Goal: Transaction & Acquisition: Download file/media

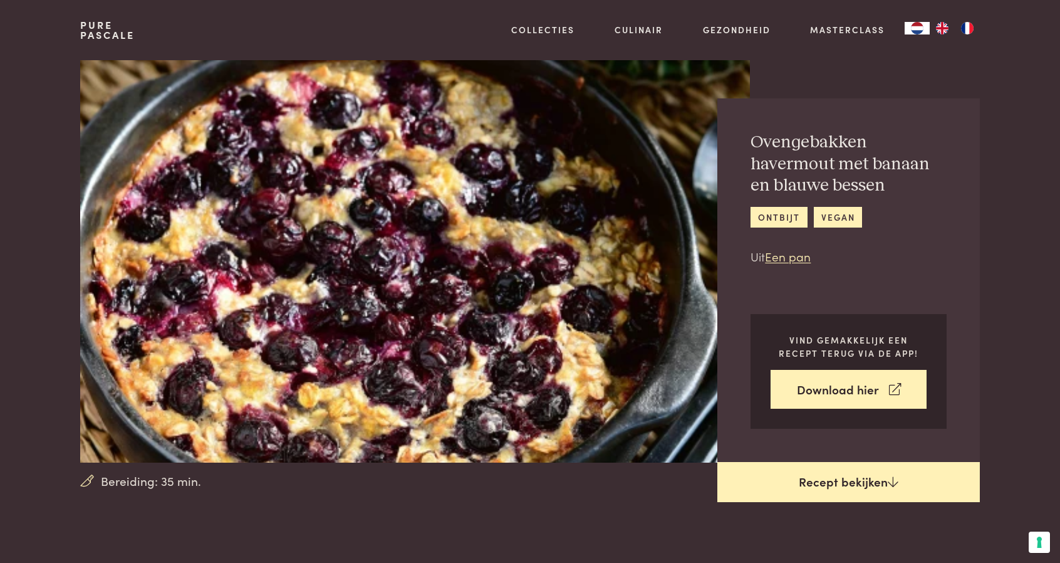
click at [847, 481] on link "Recept bekijken" at bounding box center [848, 482] width 263 height 40
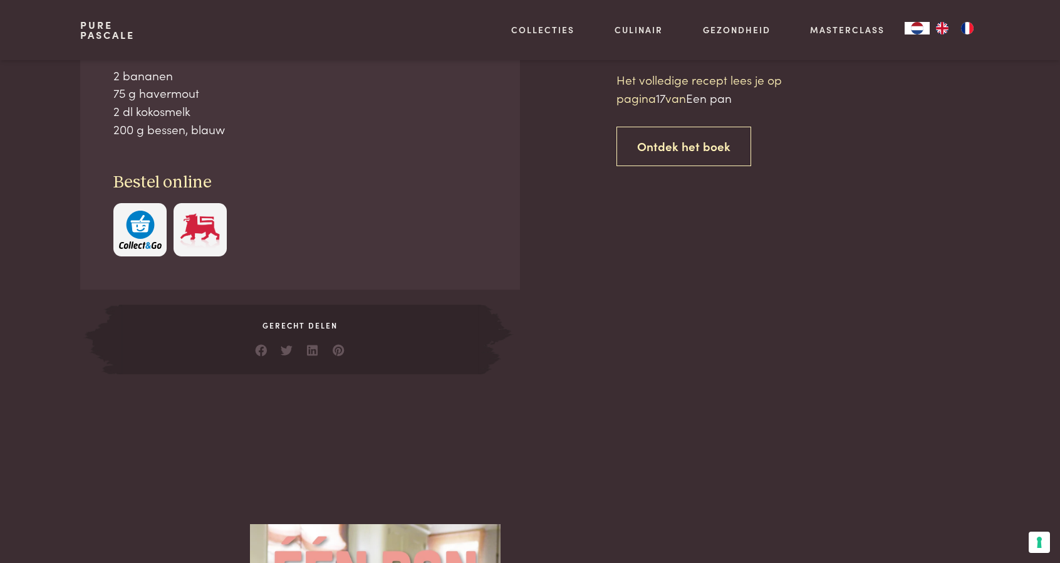
scroll to position [566, 0]
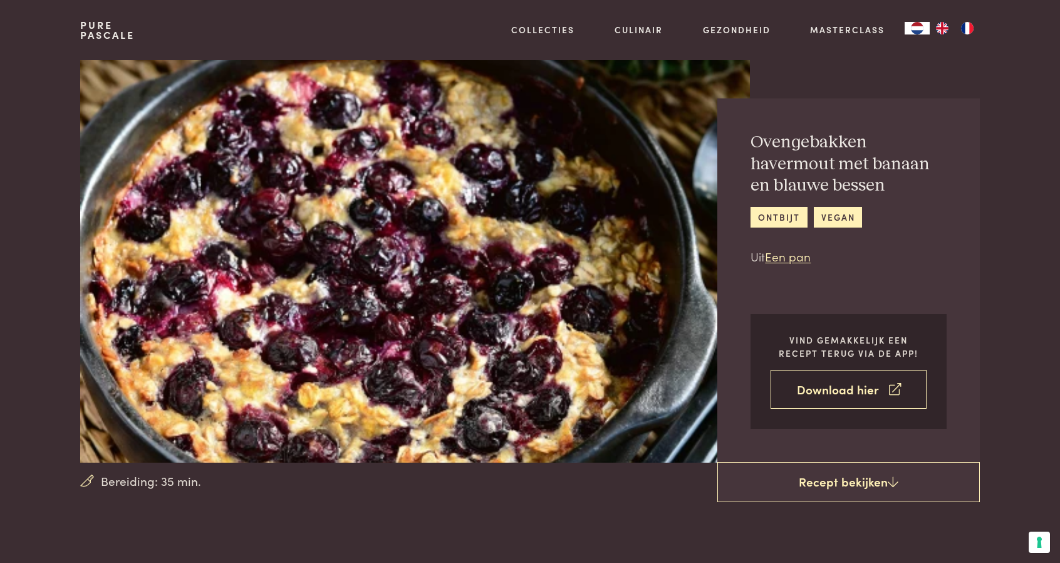
click at [845, 385] on link "Download hier" at bounding box center [849, 389] width 156 height 39
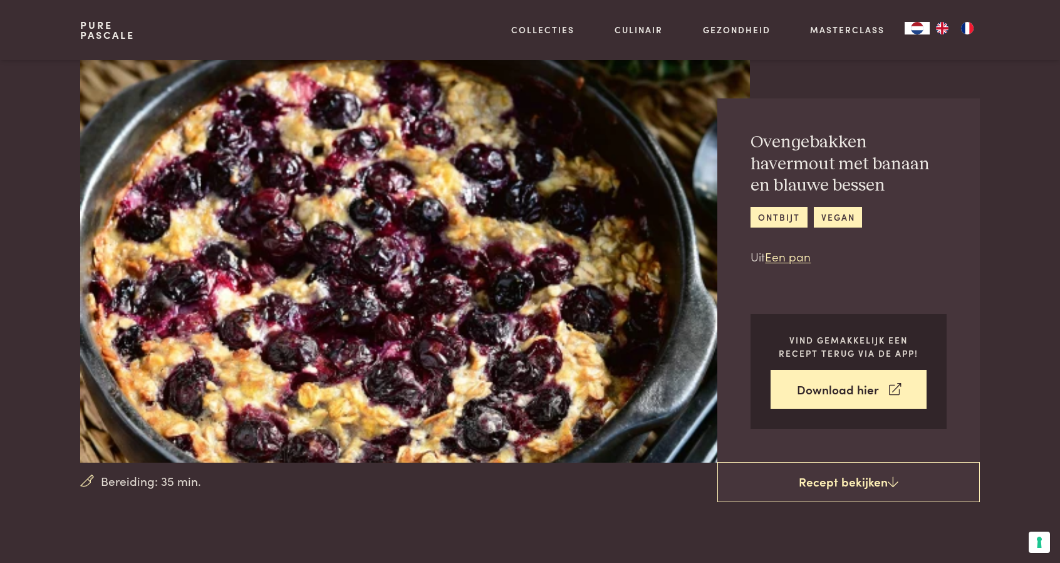
scroll to position [566, 0]
